Goal: Complete application form: Complete application form

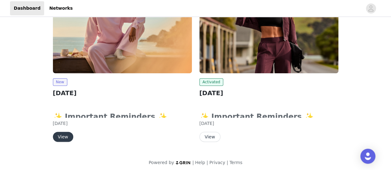
scroll to position [87, 0]
click at [64, 138] on button "View" at bounding box center [63, 136] width 20 height 10
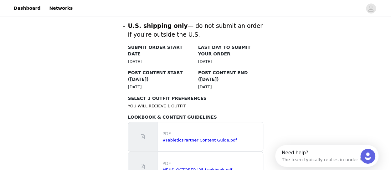
scroll to position [389, 0]
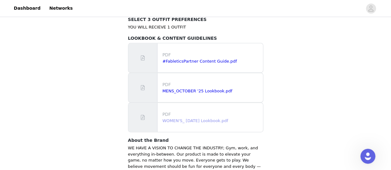
click at [169, 118] on link "WOMEN'S_ [DATE] Lookbook.pdf" at bounding box center [195, 120] width 66 height 5
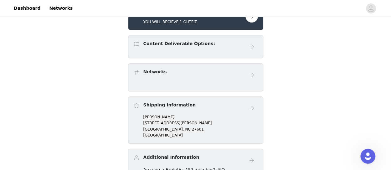
scroll to position [107, 0]
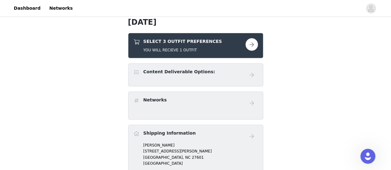
click at [253, 47] on button "button" at bounding box center [251, 44] width 13 height 13
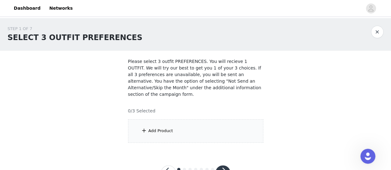
scroll to position [18, 0]
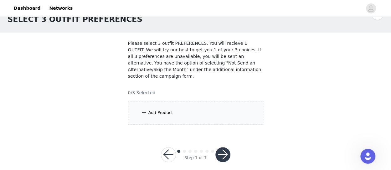
click at [157, 110] on div "Add Product" at bounding box center [160, 113] width 25 height 6
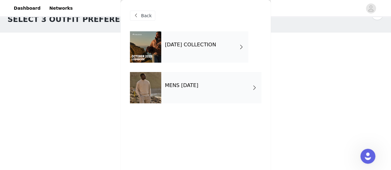
click at [204, 91] on div "MENS [DATE]" at bounding box center [211, 87] width 100 height 31
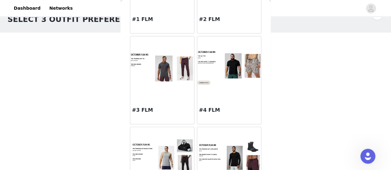
scroll to position [0, 0]
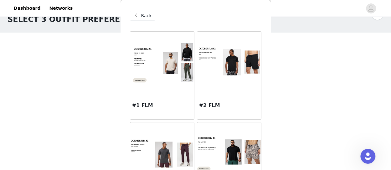
click at [137, 13] on span at bounding box center [136, 16] width 8 height 8
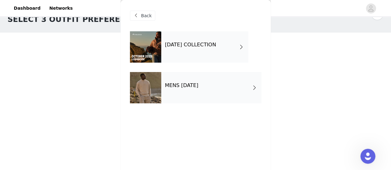
click at [186, 41] on div "[DATE] COLLECTION" at bounding box center [204, 46] width 87 height 31
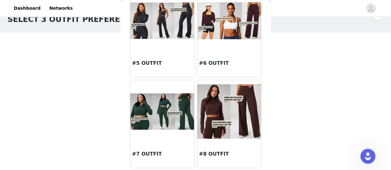
scroll to position [224, 0]
click at [217, 41] on div at bounding box center [229, 20] width 64 height 63
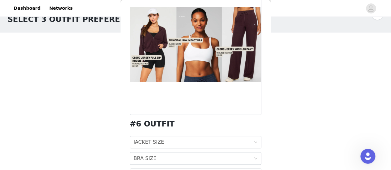
scroll to position [0, 0]
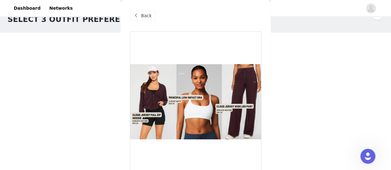
click at [138, 18] on span at bounding box center [136, 16] width 8 height 8
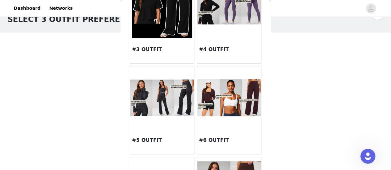
scroll to position [147, 0]
click at [228, 93] on img at bounding box center [229, 97] width 64 height 37
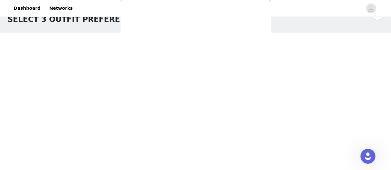
scroll to position [96, 0]
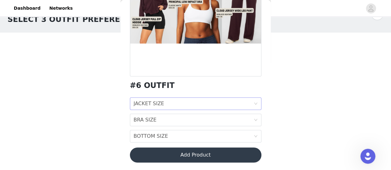
click at [207, 100] on div "JACKET SIZE JACKET SIZE" at bounding box center [194, 104] width 120 height 12
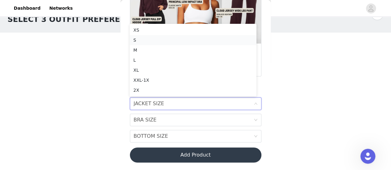
click at [192, 40] on div "S" at bounding box center [192, 40] width 119 height 7
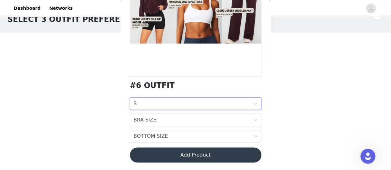
scroll to position [95, 0]
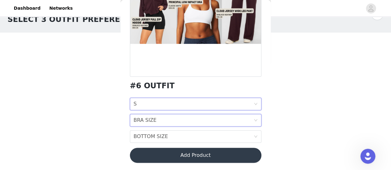
click at [183, 118] on div "BRA SIZE BRA SIZE" at bounding box center [194, 120] width 120 height 12
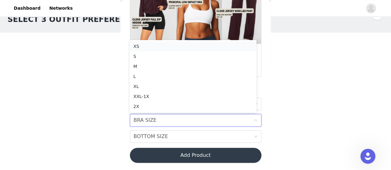
click at [190, 48] on div "XS" at bounding box center [192, 46] width 119 height 7
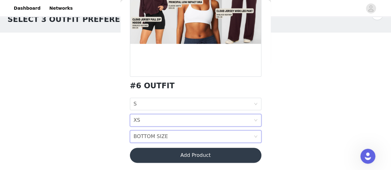
click at [172, 135] on div "BOTTOM SIZE BOTTOM SIZE" at bounding box center [194, 137] width 120 height 12
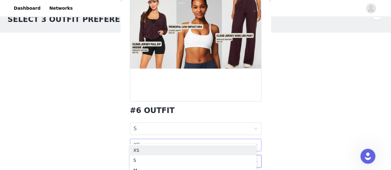
scroll to position [96, 0]
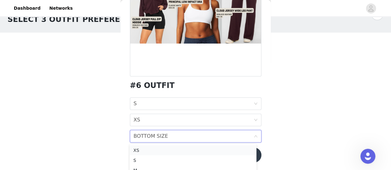
click at [168, 149] on div "XS" at bounding box center [192, 150] width 119 height 7
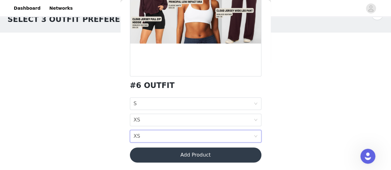
click at [195, 155] on button "Add Product" at bounding box center [195, 154] width 131 height 15
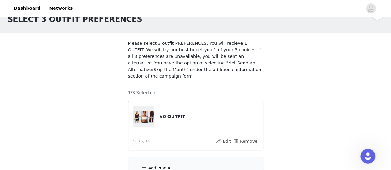
scroll to position [74, 0]
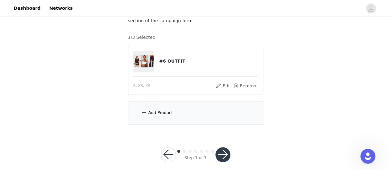
click at [189, 110] on div "Add Product" at bounding box center [195, 112] width 135 height 23
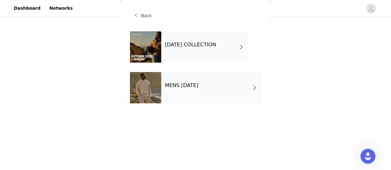
click at [201, 52] on div "[DATE] COLLECTION" at bounding box center [204, 46] width 87 height 31
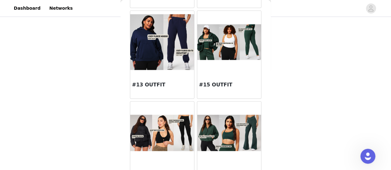
scroll to position [566, 0]
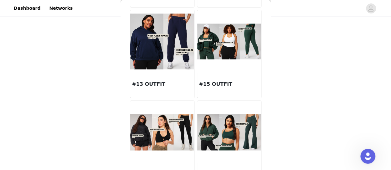
click at [228, 48] on img at bounding box center [229, 41] width 64 height 36
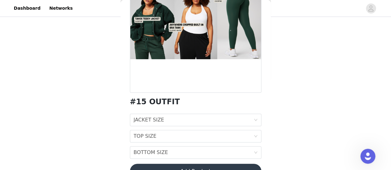
scroll to position [96, 0]
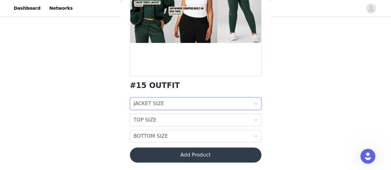
click at [168, 101] on div "JACKET SIZE JACKET SIZE" at bounding box center [194, 104] width 120 height 12
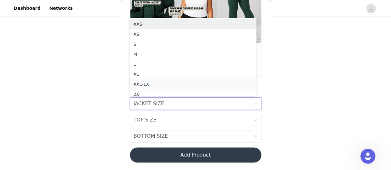
scroll to position [3, 0]
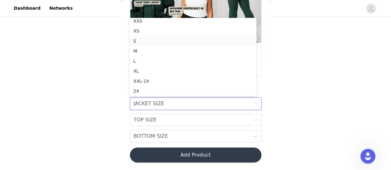
click at [160, 41] on div "S" at bounding box center [192, 41] width 119 height 7
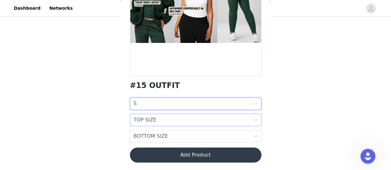
click at [171, 117] on div "TOP SIZE TOP SIZE" at bounding box center [194, 120] width 120 height 12
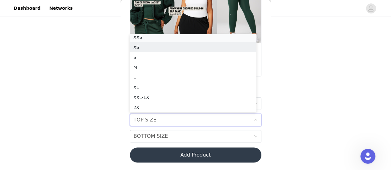
scroll to position [1, 0]
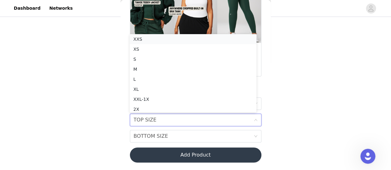
click at [168, 36] on div "XXS" at bounding box center [192, 39] width 119 height 7
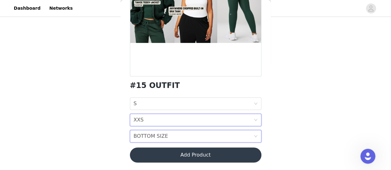
click at [182, 136] on div "BOTTOM SIZE BOTTOM SIZE" at bounding box center [194, 136] width 120 height 12
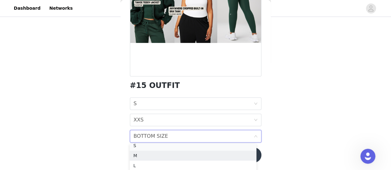
scroll to position [21, 0]
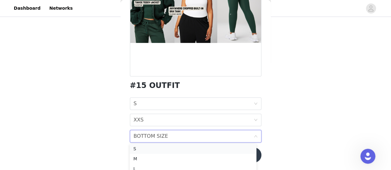
click at [159, 148] on div "S" at bounding box center [192, 148] width 119 height 7
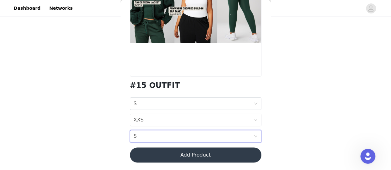
click at [179, 155] on button "Add Product" at bounding box center [195, 154] width 131 height 15
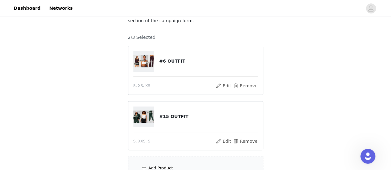
scroll to position [129, 0]
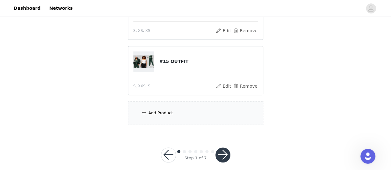
click at [177, 101] on div "Add Product" at bounding box center [195, 112] width 135 height 23
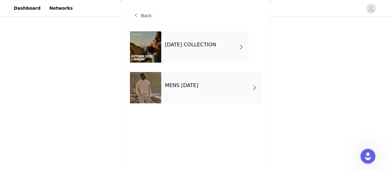
click at [204, 57] on div "[DATE] COLLECTION" at bounding box center [204, 46] width 87 height 31
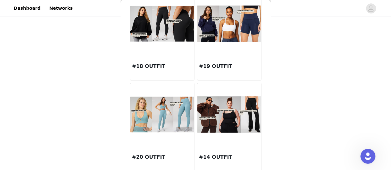
scroll to position [765, 0]
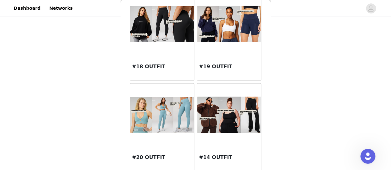
click at [234, 127] on img at bounding box center [229, 115] width 64 height 37
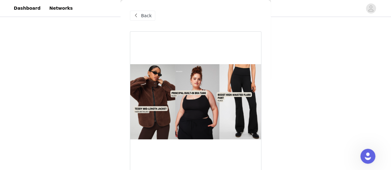
scroll to position [96, 0]
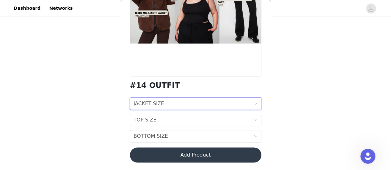
click at [205, 104] on div "JACKET SIZE JACKET SIZE" at bounding box center [194, 104] width 120 height 12
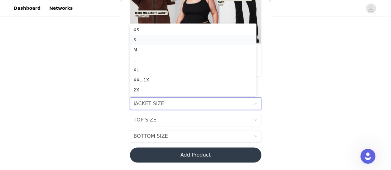
click at [164, 42] on div "S" at bounding box center [192, 39] width 119 height 7
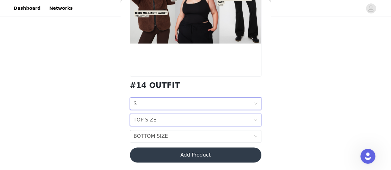
click at [174, 120] on div "TOP SIZE TOP SIZE" at bounding box center [194, 120] width 120 height 12
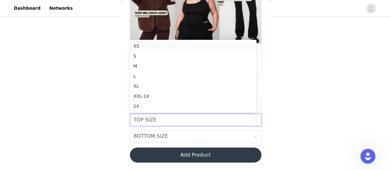
click at [166, 44] on div "XS" at bounding box center [192, 46] width 119 height 7
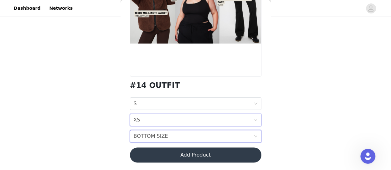
click at [154, 135] on div "BOTTOM SIZE" at bounding box center [151, 136] width 34 height 12
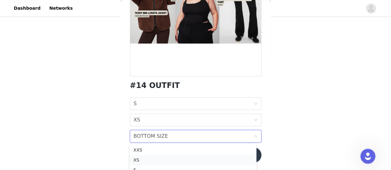
scroll to position [4, 0]
click at [151, 165] on div "S" at bounding box center [192, 165] width 119 height 7
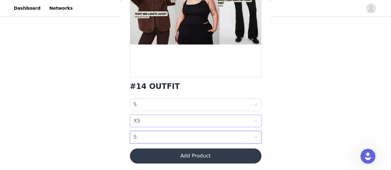
scroll to position [96, 0]
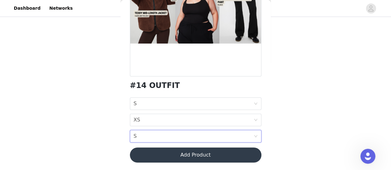
click at [171, 155] on button "Add Product" at bounding box center [195, 154] width 131 height 15
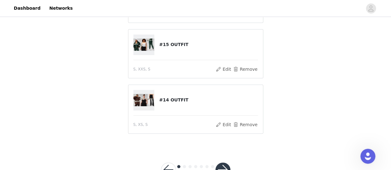
scroll to position [143, 0]
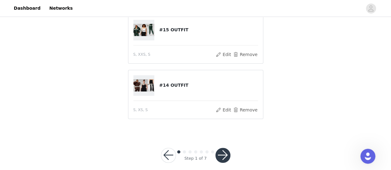
click at [227, 148] on button "button" at bounding box center [222, 155] width 15 height 15
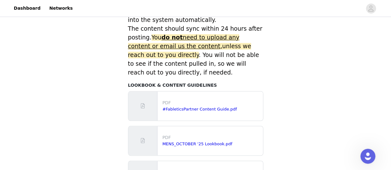
scroll to position [362, 0]
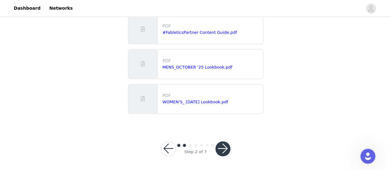
click at [225, 150] on button "button" at bounding box center [222, 148] width 15 height 15
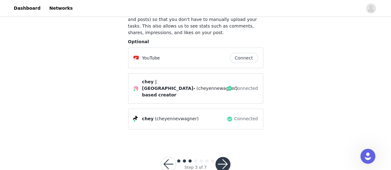
scroll to position [58, 0]
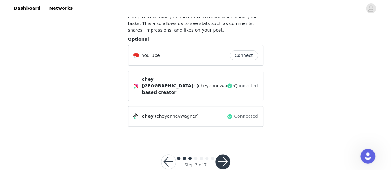
click at [224, 154] on button "button" at bounding box center [222, 161] width 15 height 15
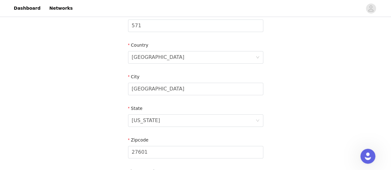
scroll to position [257, 0]
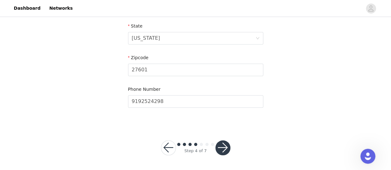
click at [220, 151] on button "button" at bounding box center [222, 147] width 15 height 15
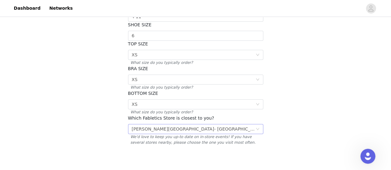
scroll to position [167, 0]
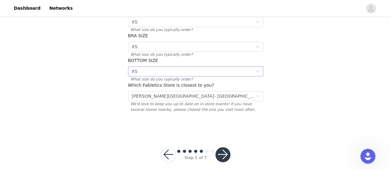
click at [227, 67] on div "Select XS" at bounding box center [194, 71] width 124 height 9
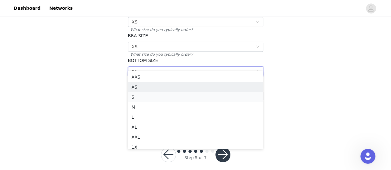
click at [224, 97] on li "S" at bounding box center [195, 97] width 135 height 10
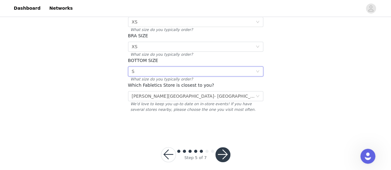
click at [225, 147] on button "button" at bounding box center [222, 154] width 15 height 15
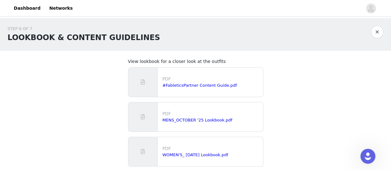
scroll to position [53, 0]
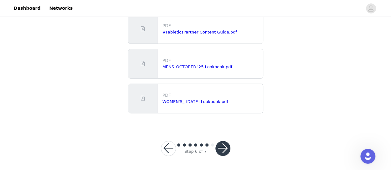
click at [224, 148] on button "button" at bounding box center [222, 148] width 15 height 15
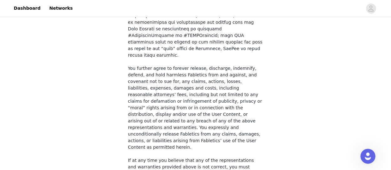
scroll to position [527, 0]
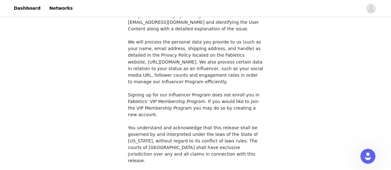
checkbox input "true"
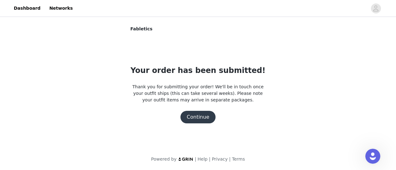
click at [202, 119] on button "Continue" at bounding box center [197, 117] width 35 height 13
